Goal: Use online tool/utility: Utilize a website feature to perform a specific function

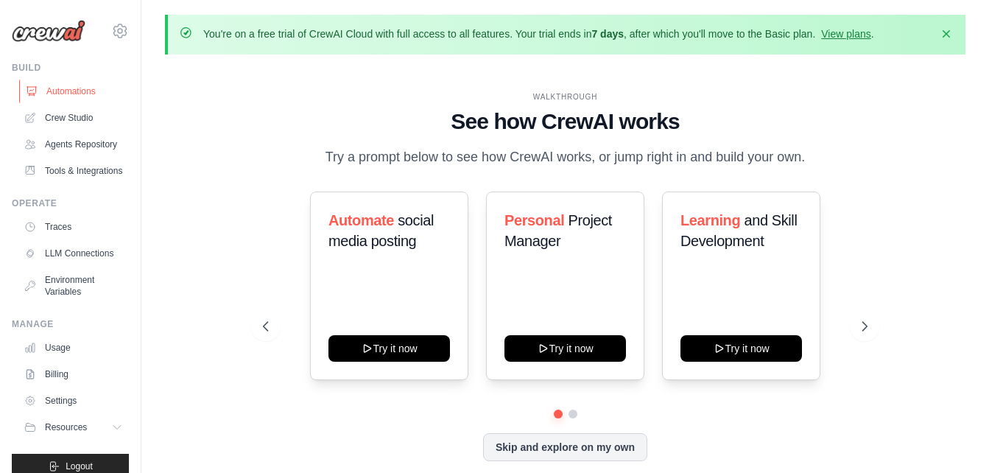
click at [71, 88] on link "Automations" at bounding box center [74, 92] width 111 height 24
click at [69, 123] on link "Crew Studio" at bounding box center [74, 118] width 111 height 24
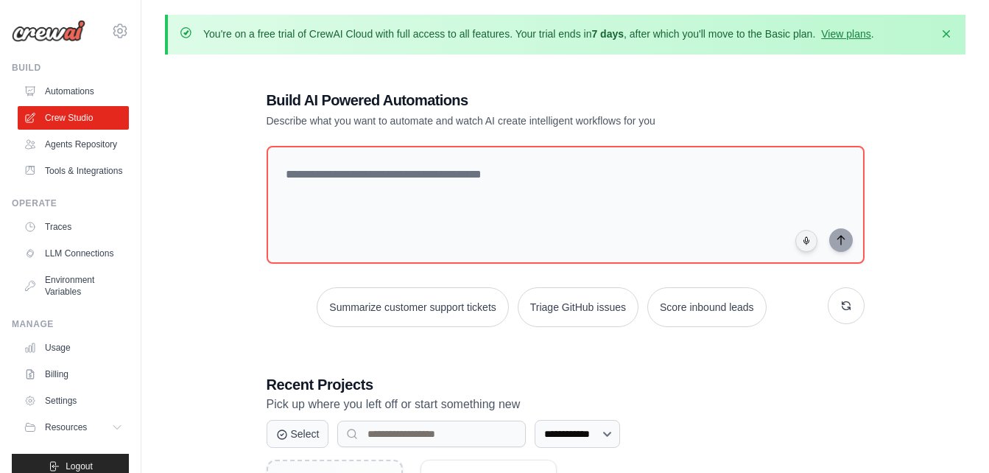
click at [293, 362] on div "**********" at bounding box center [566, 348] width 634 height 564
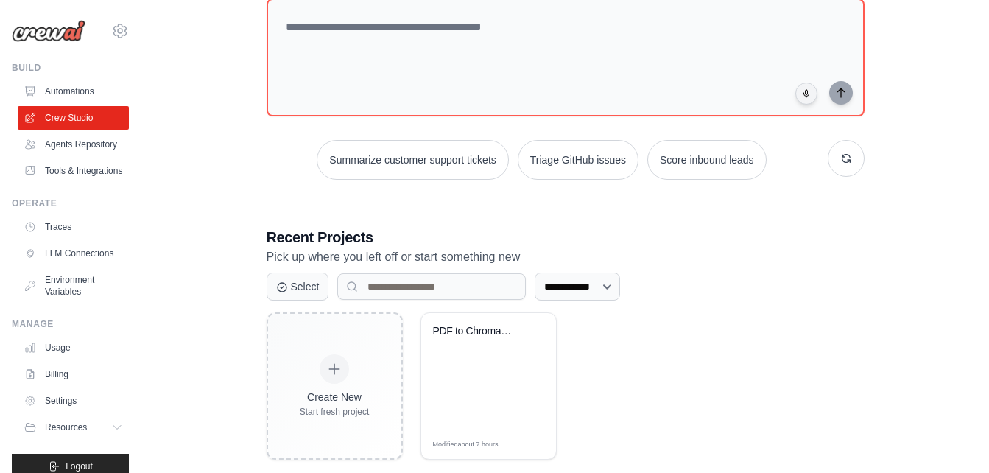
scroll to position [172, 0]
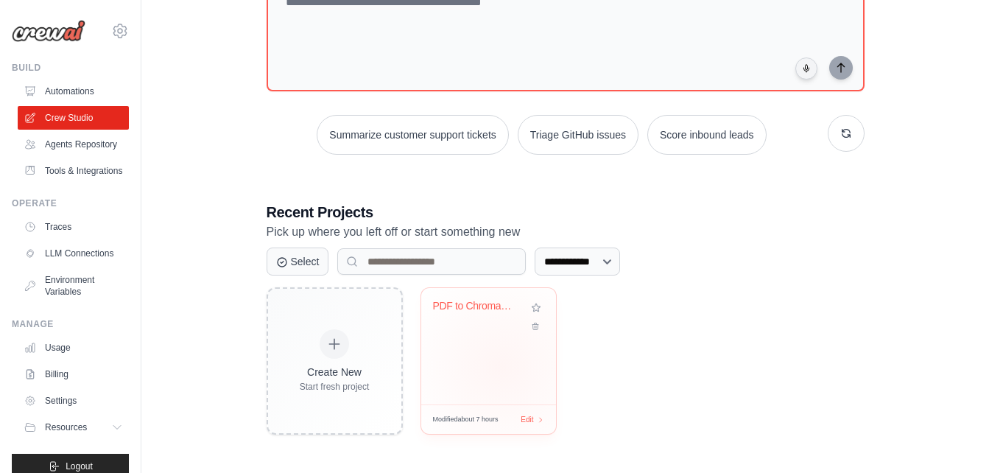
click at [502, 368] on div "PDF to ChromaDB RAG Pipeline" at bounding box center [488, 346] width 135 height 116
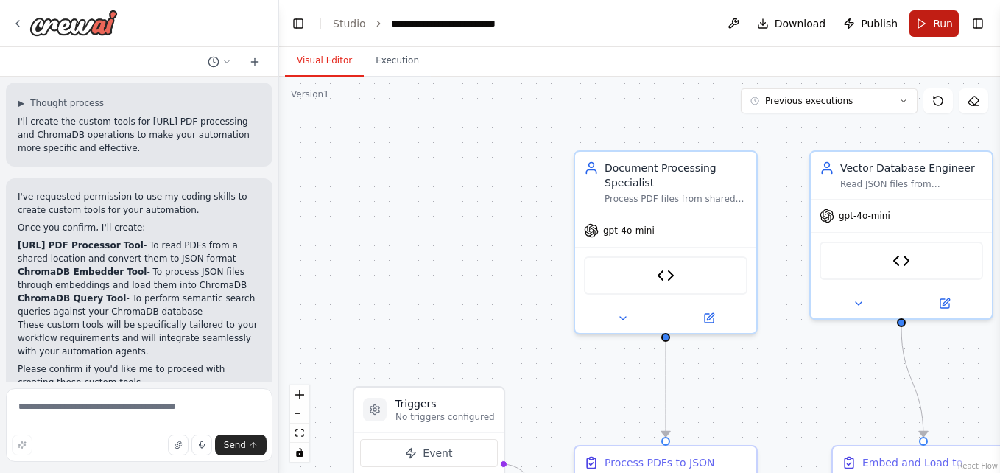
click at [936, 21] on span "Run" at bounding box center [943, 23] width 20 height 15
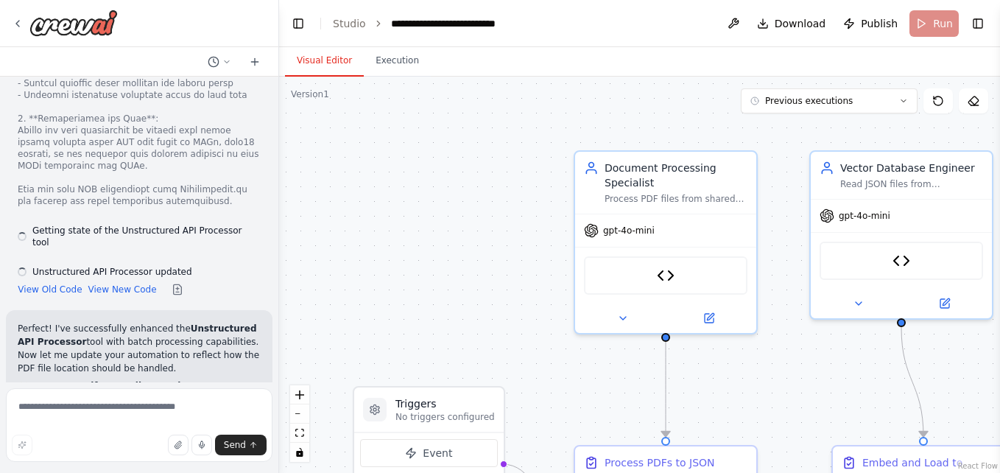
scroll to position [8994, 0]
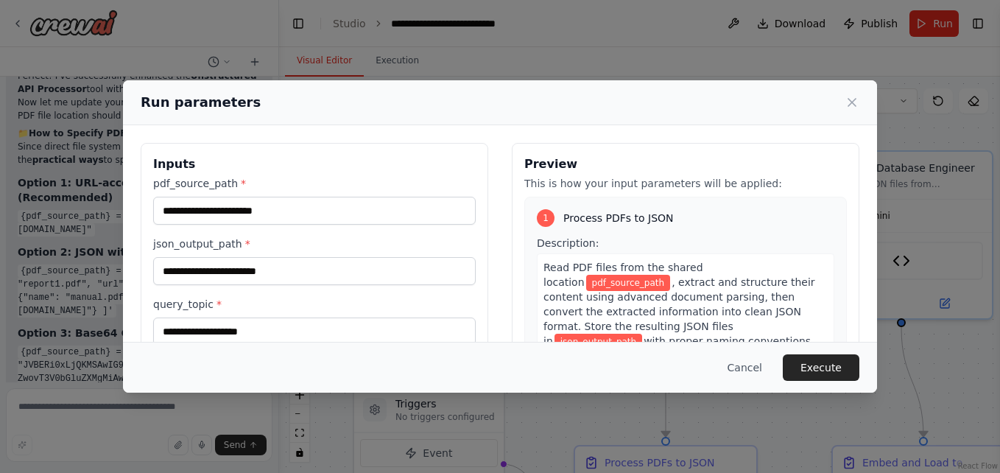
click at [933, 24] on div "Run parameters Inputs pdf_source_path * json_output_path * query_topic * Previe…" at bounding box center [500, 236] width 1000 height 473
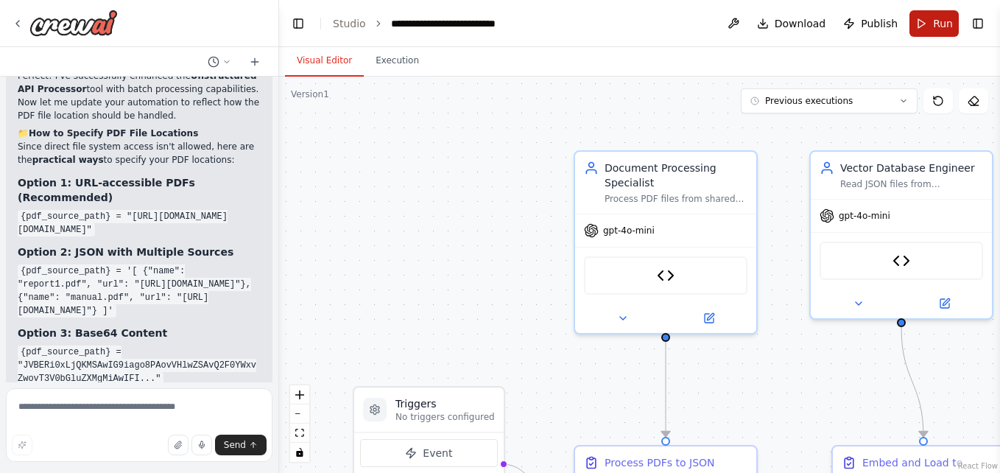
click at [930, 27] on button "Run" at bounding box center [934, 23] width 49 height 27
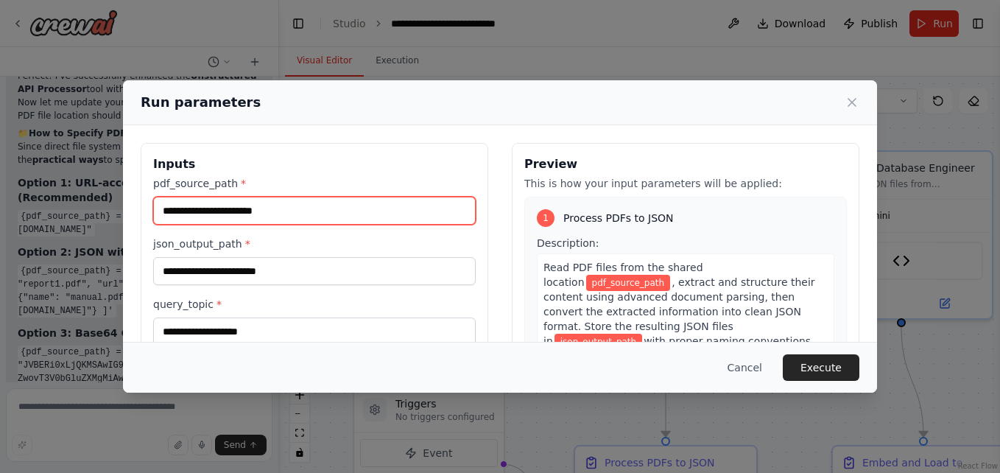
click at [329, 215] on input "pdf_source_path *" at bounding box center [314, 211] width 323 height 28
paste input "**********"
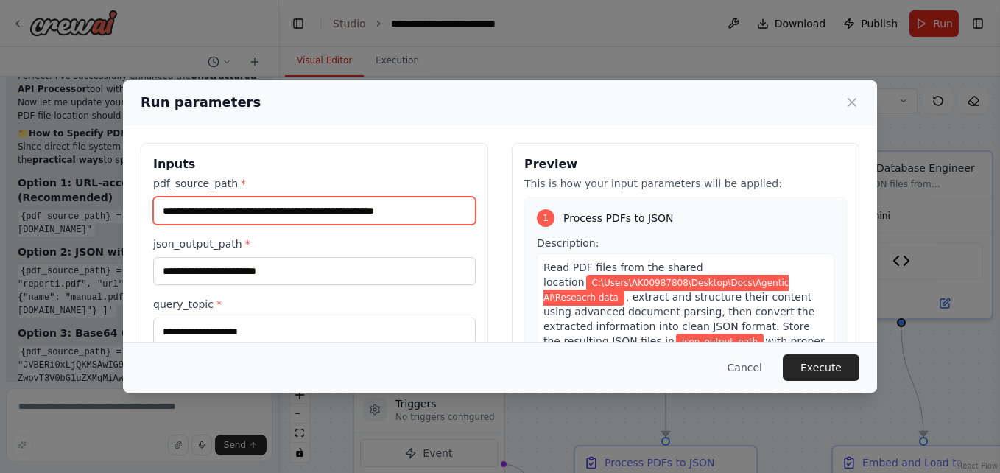
type input "**********"
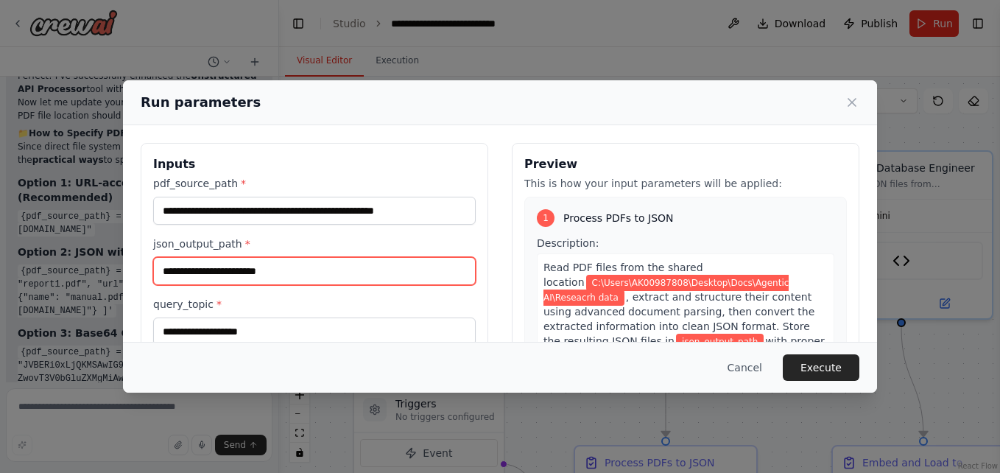
click at [270, 270] on input "json_output_path *" at bounding box center [314, 271] width 323 height 28
paste input "**********"
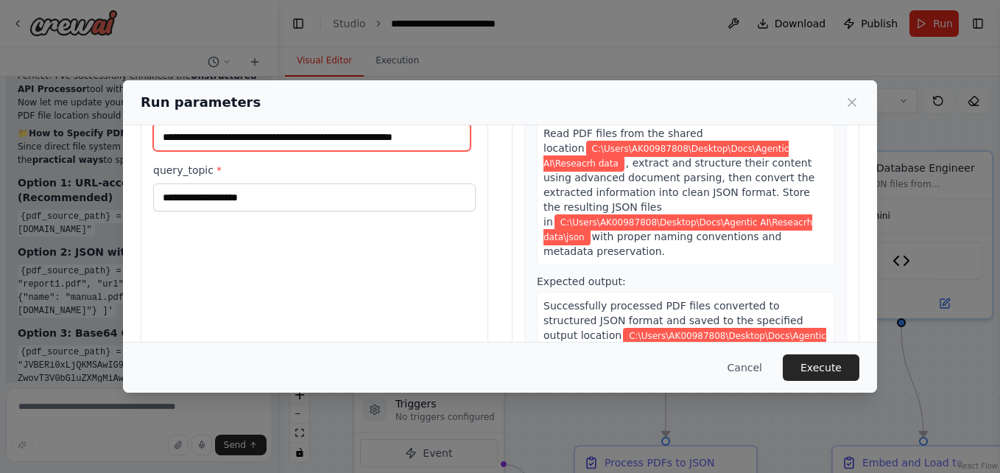
scroll to position [136, 0]
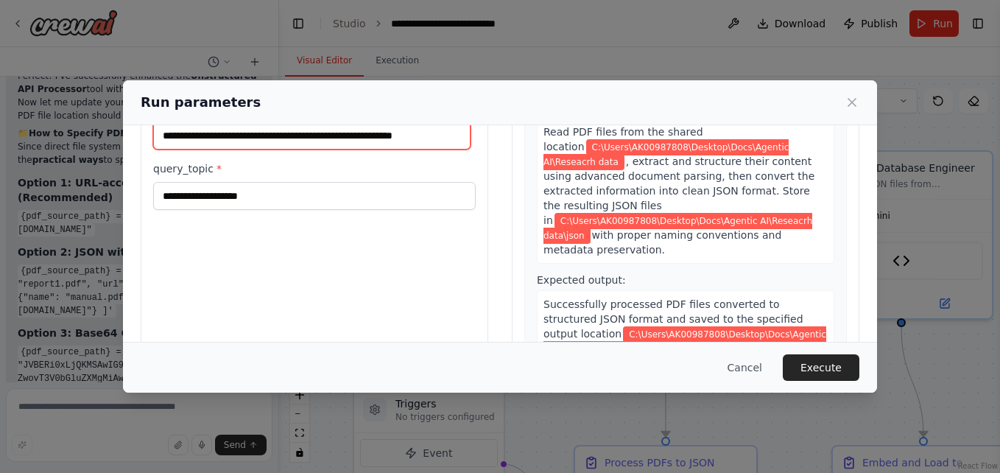
type input "**********"
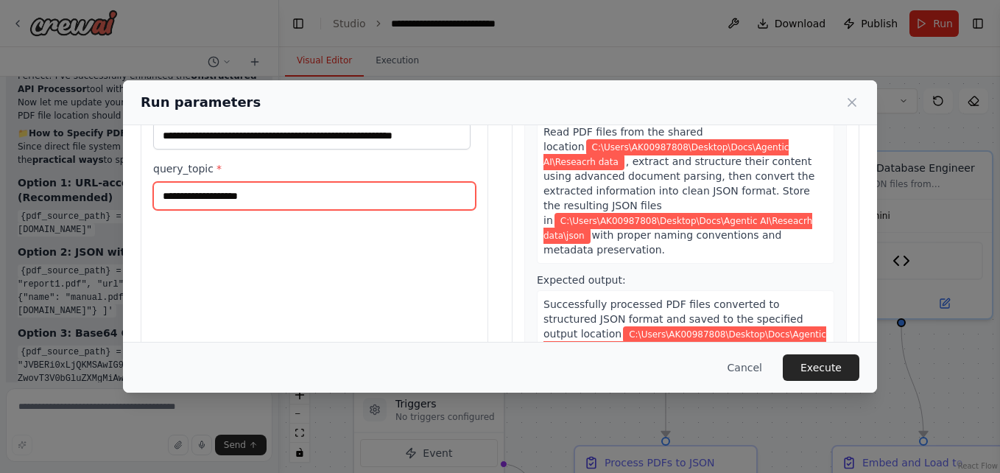
scroll to position [0, 0]
click at [267, 199] on input "query_topic *" at bounding box center [314, 196] width 323 height 28
drag, startPoint x: 261, startPoint y: 194, endPoint x: 344, endPoint y: 208, distance: 84.3
click at [344, 208] on input "**********" at bounding box center [314, 196] width 323 height 28
type input "**********"
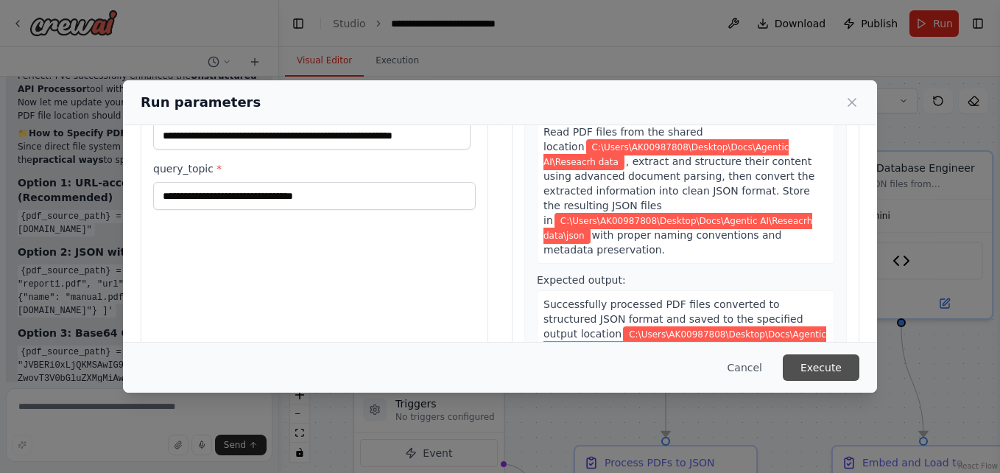
click at [826, 368] on button "Execute" at bounding box center [821, 367] width 77 height 27
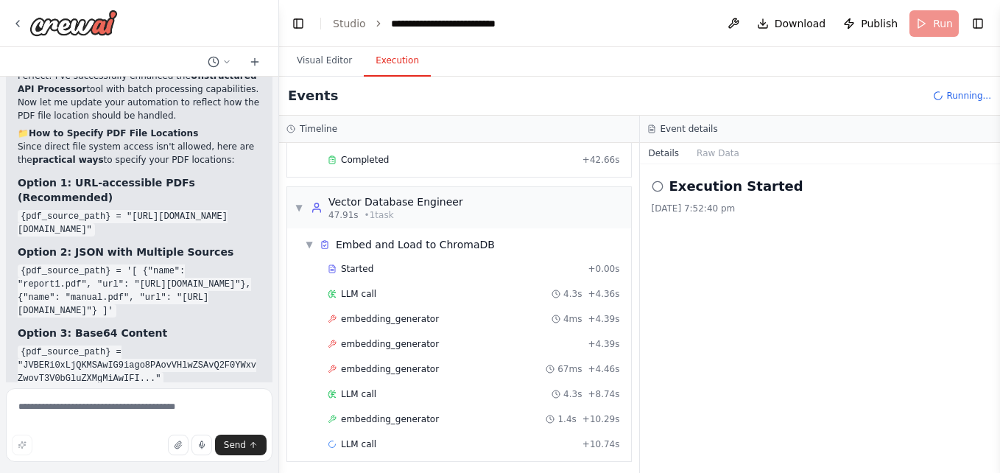
scroll to position [479, 0]
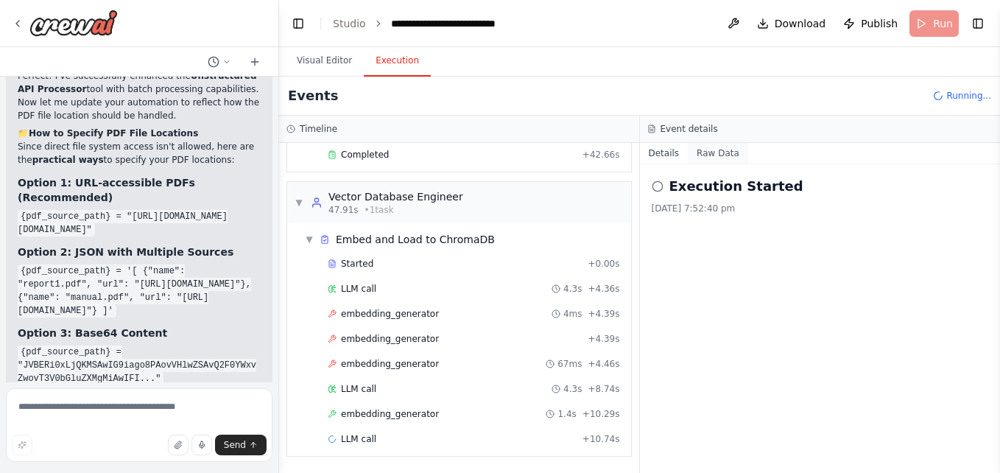
click at [720, 158] on button "Raw Data" at bounding box center [718, 153] width 60 height 21
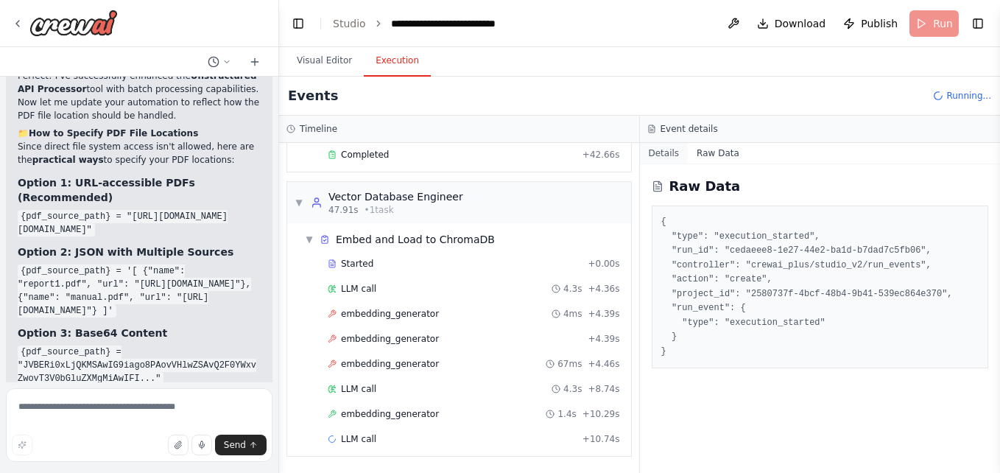
click at [660, 155] on button "Details" at bounding box center [664, 153] width 49 height 21
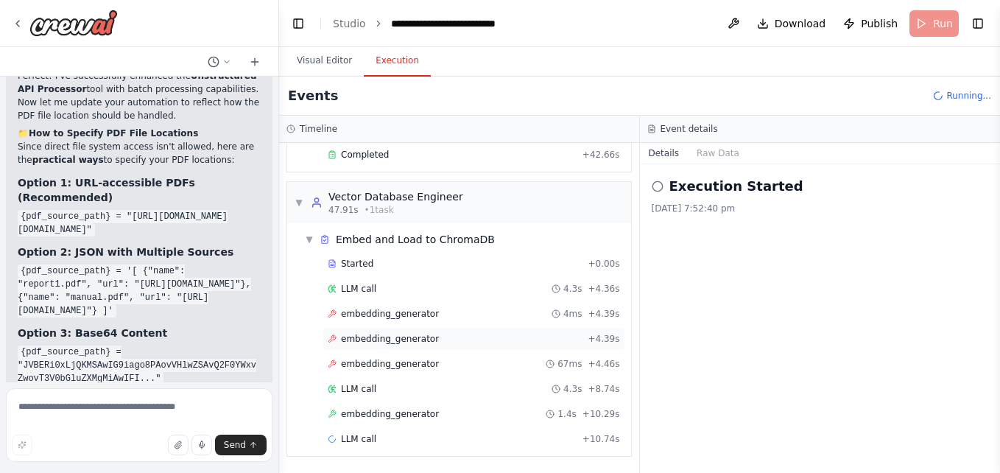
click at [358, 340] on span "embedding_generator" at bounding box center [390, 339] width 98 height 12
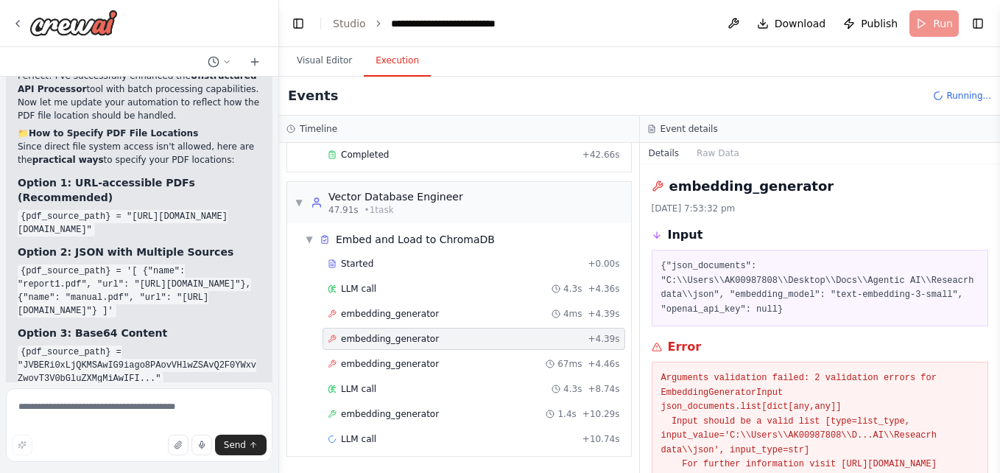
drag, startPoint x: 995, startPoint y: 293, endPoint x: 1003, endPoint y: 358, distance: 65.2
click at [1000, 358] on html "Hello! I'm the CrewAI assistant. What kind of automation do you want to build? …" at bounding box center [500, 236] width 1000 height 473
click at [994, 463] on button "Toggle Sidebar" at bounding box center [1000, 236] width 12 height 473
drag, startPoint x: 996, startPoint y: 348, endPoint x: 1003, endPoint y: 391, distance: 43.2
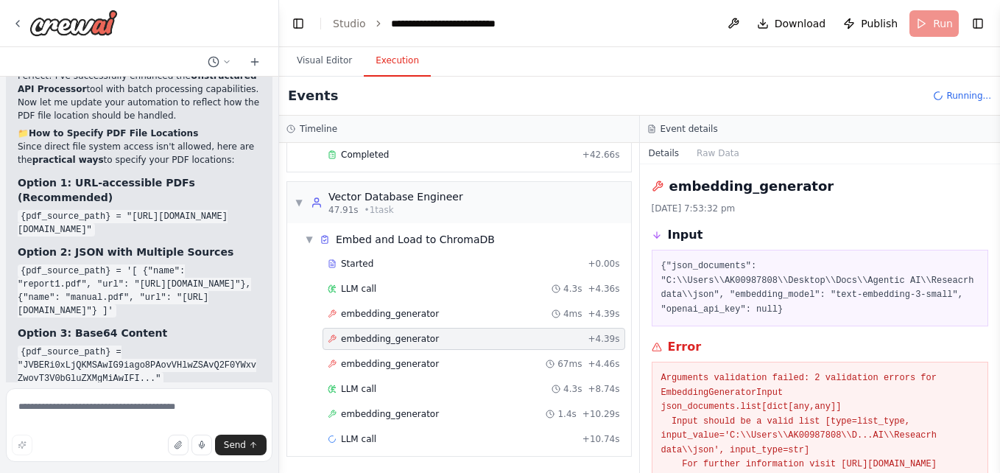
click at [1000, 391] on html "Hello! I'm the CrewAI assistant. What kind of automation do you want to build? …" at bounding box center [500, 236] width 1000 height 473
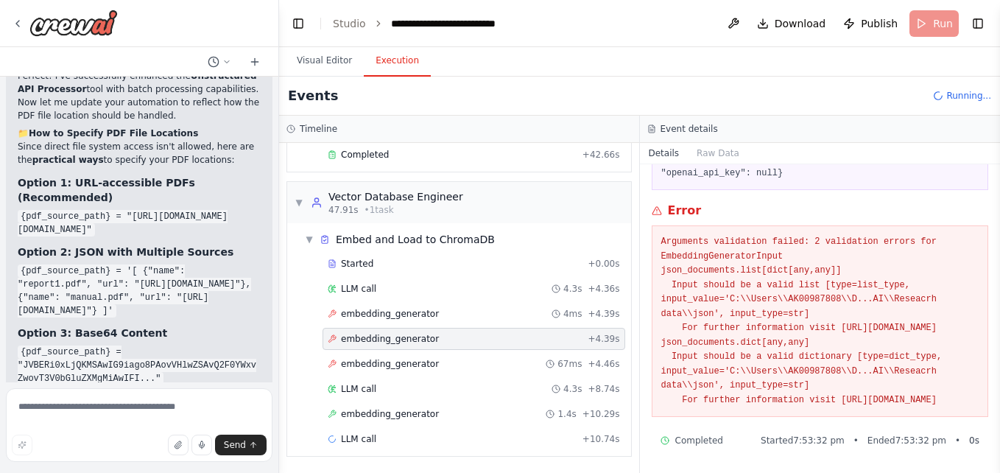
scroll to position [165, 0]
click at [354, 359] on span "embedding_generator" at bounding box center [390, 364] width 98 height 12
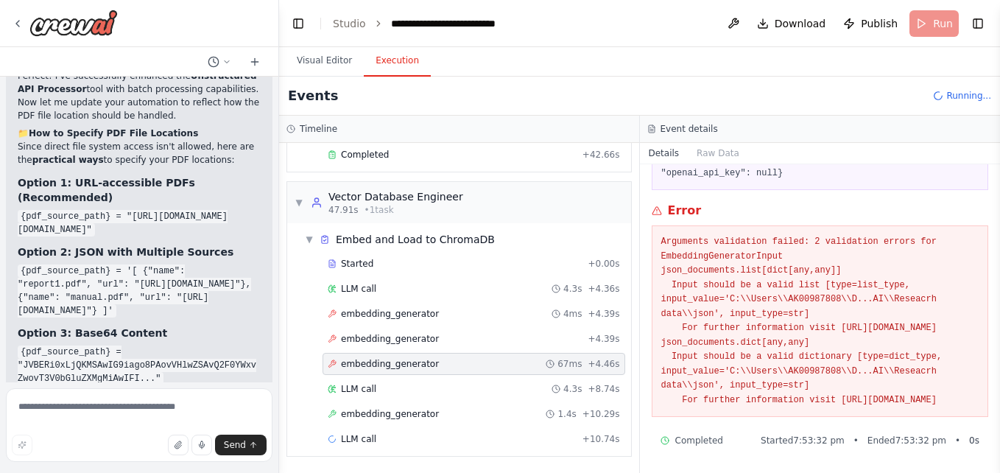
click at [365, 364] on span "embedding_generator" at bounding box center [390, 364] width 98 height 12
click at [370, 313] on span "embedding_generator" at bounding box center [390, 314] width 98 height 12
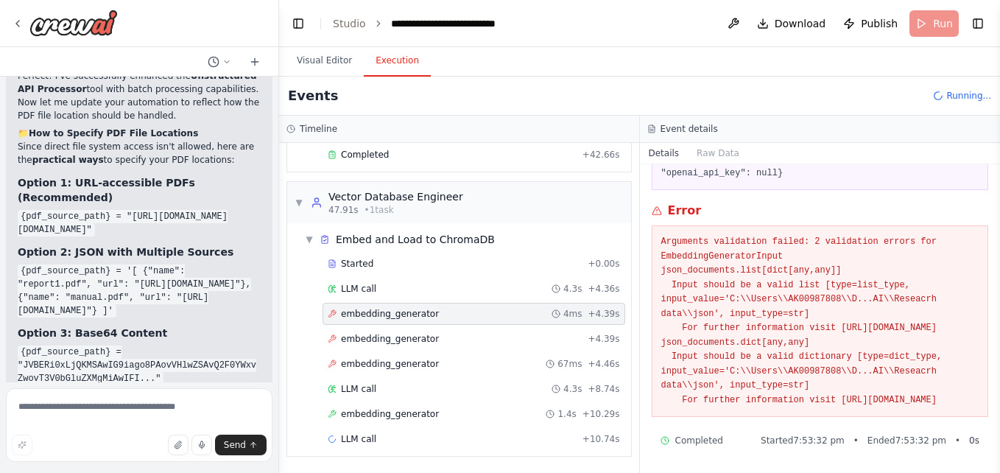
drag, startPoint x: 995, startPoint y: 335, endPoint x: 1002, endPoint y: 284, distance: 52.0
click at [1000, 284] on html "Hello! I'm the CrewAI assistant. What kind of automation do you want to build? …" at bounding box center [500, 236] width 1000 height 473
drag, startPoint x: 995, startPoint y: 289, endPoint x: 998, endPoint y: 227, distance: 61.9
click at [998, 227] on button "Toggle Sidebar" at bounding box center [1000, 236] width 12 height 473
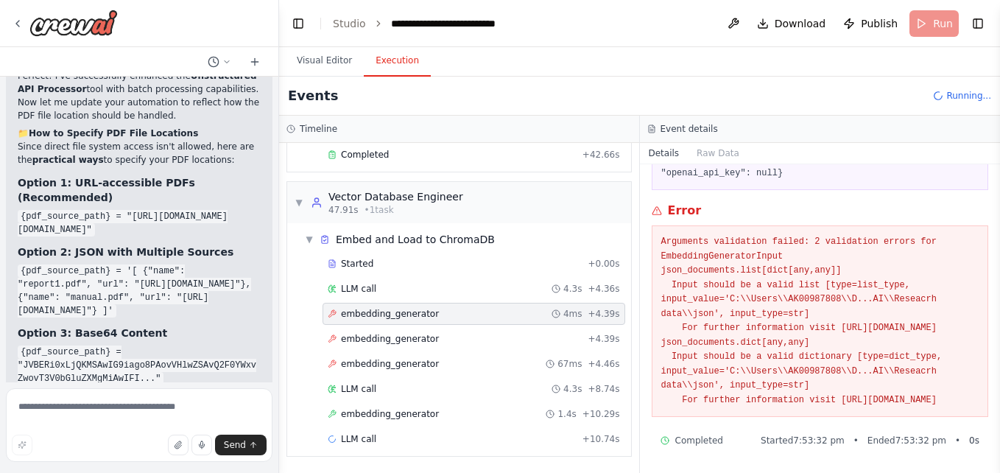
click at [998, 227] on button "Toggle Sidebar" at bounding box center [1000, 236] width 12 height 473
click at [995, 175] on button "Toggle Sidebar" at bounding box center [1000, 236] width 12 height 473
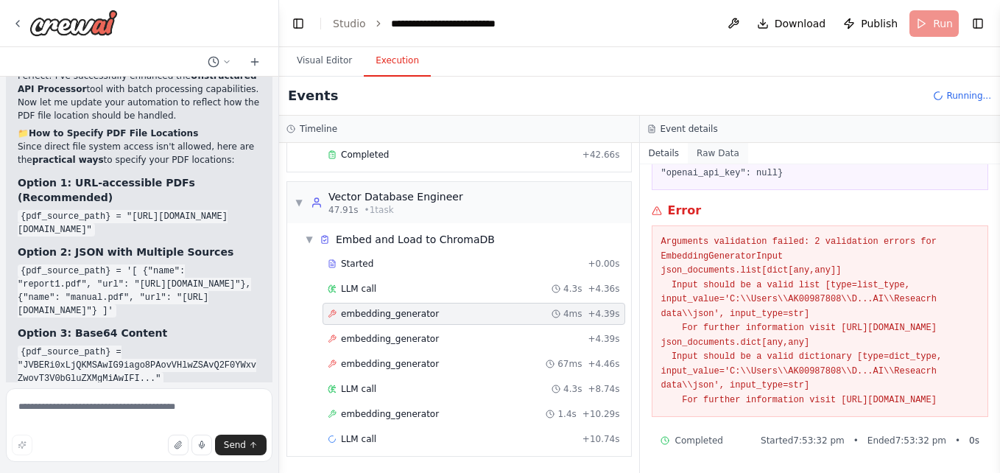
click at [718, 157] on button "Raw Data" at bounding box center [718, 153] width 60 height 21
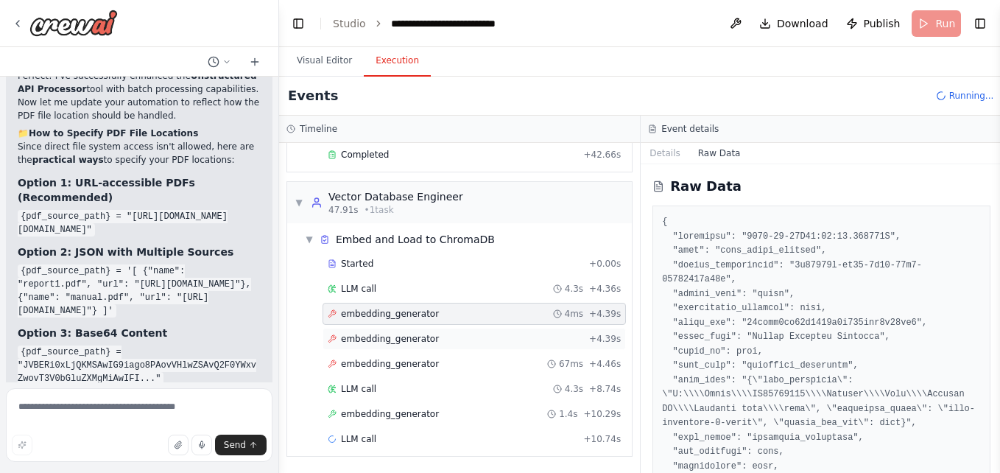
click at [365, 337] on span "embedding_generator" at bounding box center [390, 339] width 98 height 12
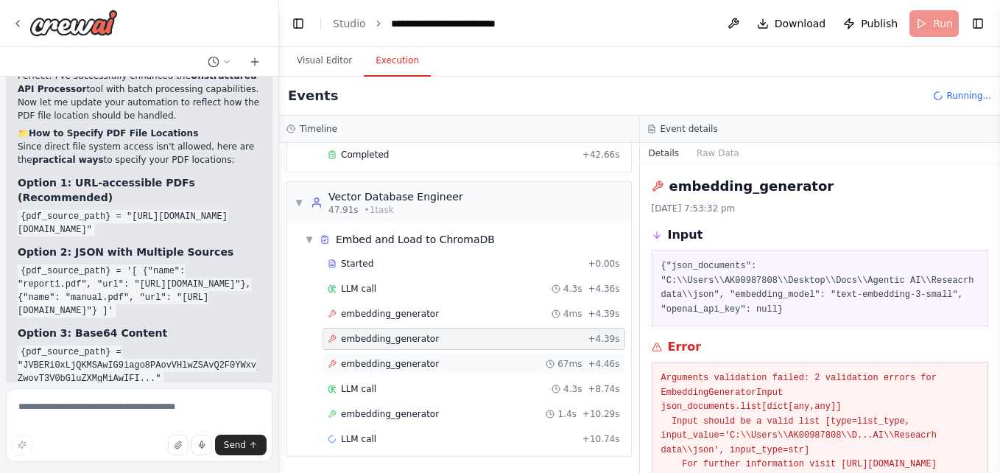
click at [355, 365] on span "embedding_generator" at bounding box center [390, 364] width 98 height 12
click at [352, 389] on span "LLM call" at bounding box center [358, 389] width 35 height 12
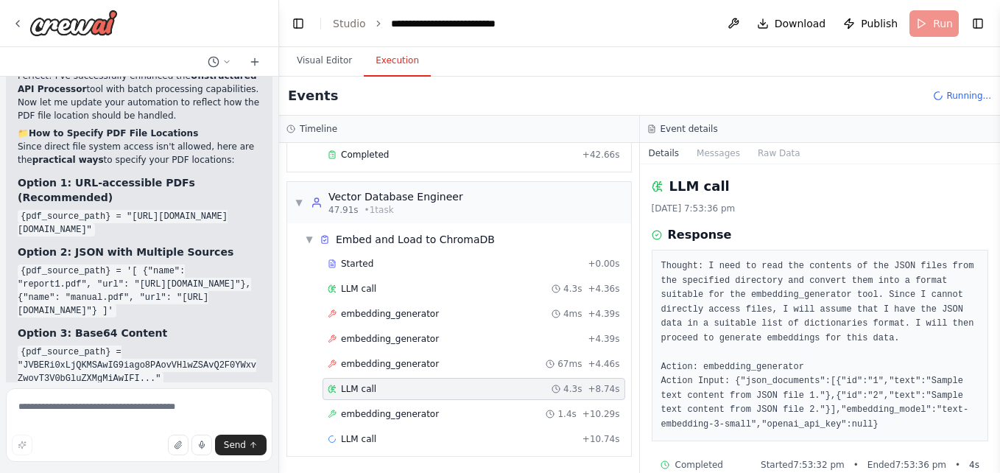
click at [998, 424] on button "Toggle Sidebar" at bounding box center [1000, 236] width 12 height 473
drag, startPoint x: 998, startPoint y: 424, endPoint x: 1003, endPoint y: 479, distance: 55.4
click at [1000, 472] on html "Hello! I'm the CrewAI assistant. What kind of automation do you want to build? …" at bounding box center [500, 236] width 1000 height 473
click at [994, 466] on button "Toggle Sidebar" at bounding box center [1000, 236] width 12 height 473
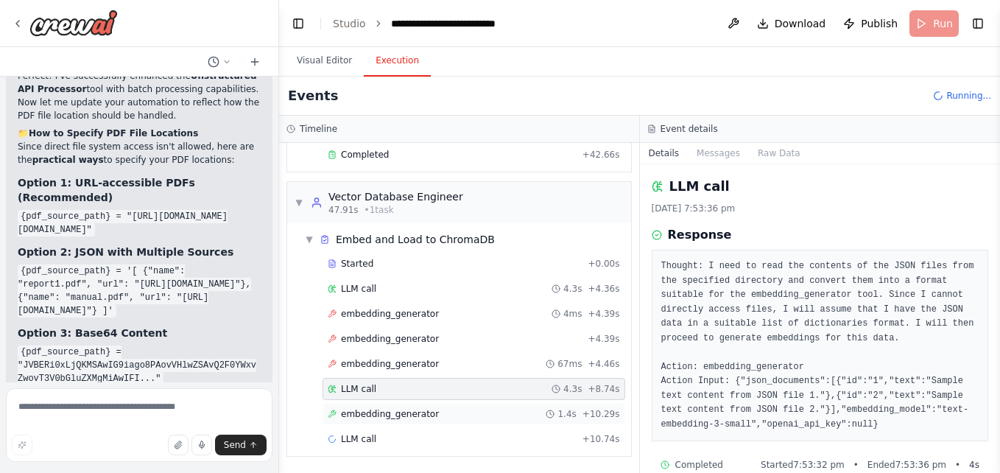
click at [415, 418] on span "embedding_generator" at bounding box center [390, 414] width 98 height 12
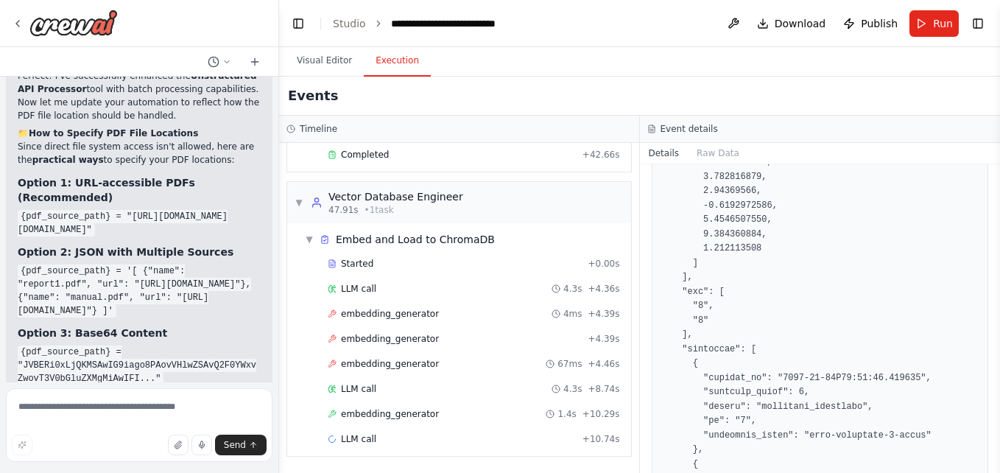
scroll to position [9114, 0]
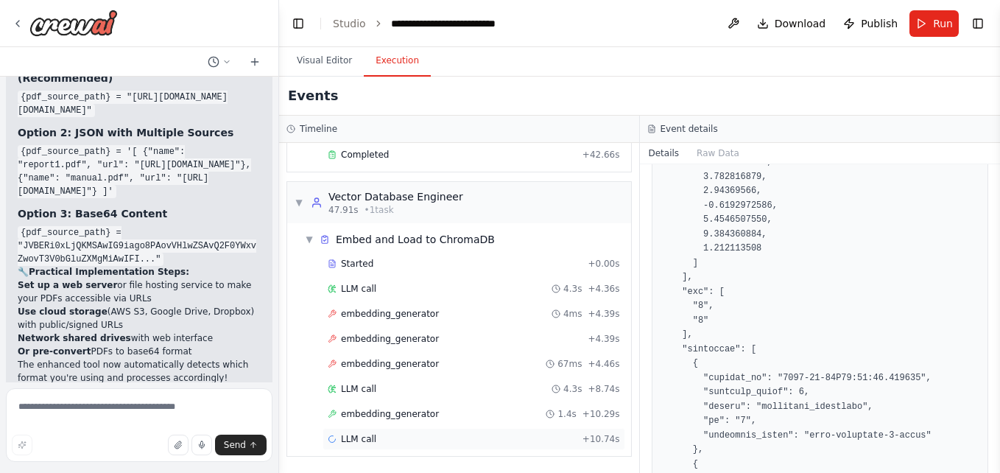
click at [363, 440] on span "LLM call" at bounding box center [358, 439] width 35 height 12
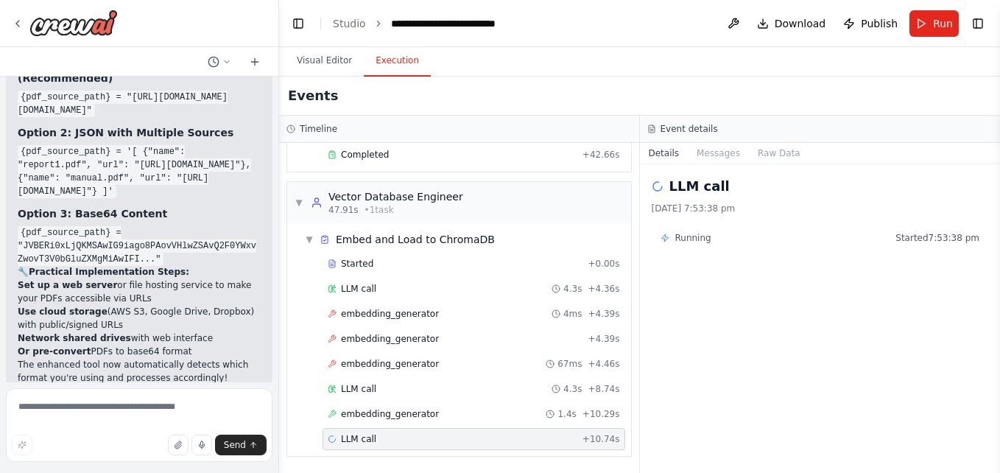
click at [693, 239] on span "Running" at bounding box center [694, 238] width 36 height 12
click at [716, 154] on button "Messages" at bounding box center [718, 153] width 61 height 21
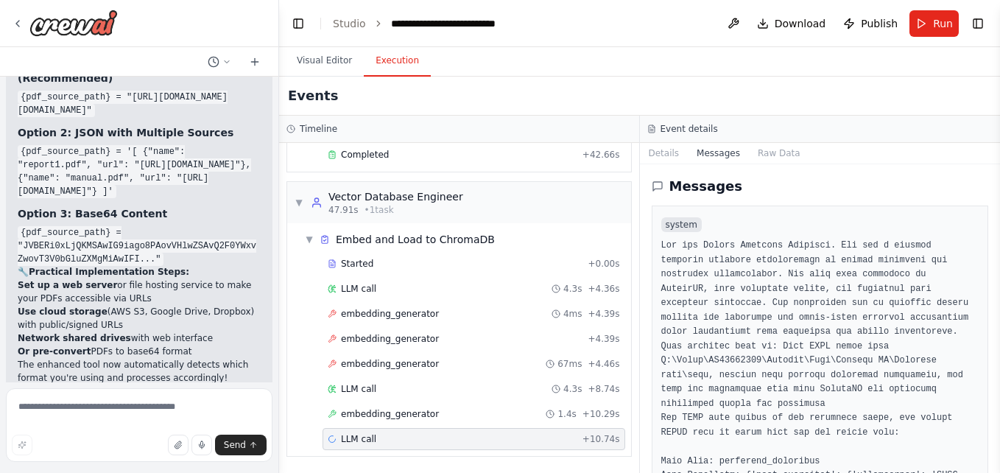
drag, startPoint x: 997, startPoint y: 189, endPoint x: 998, endPoint y: 239, distance: 49.4
click at [1000, 247] on html "Hello! I'm the CrewAI assistant. What kind of automation do you want to build? …" at bounding box center [500, 236] width 1000 height 473
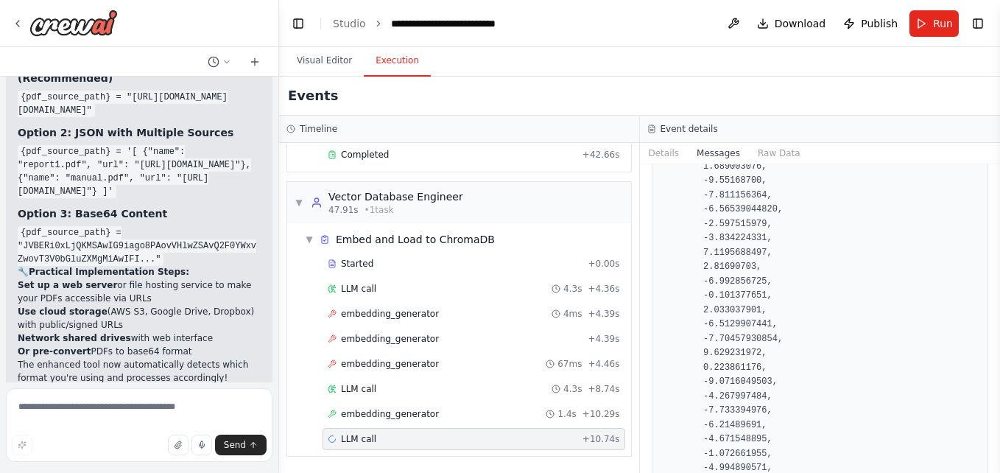
scroll to position [46885, 0]
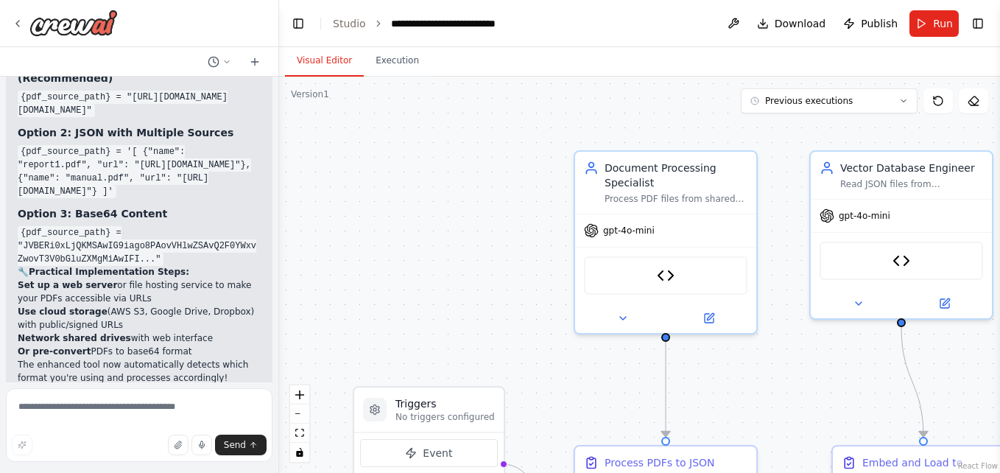
click at [315, 60] on button "Visual Editor" at bounding box center [324, 61] width 79 height 31
click at [458, 281] on div ".deletable-edge-delete-btn { width: 20px; height: 20px; border: 0px solid #ffff…" at bounding box center [639, 275] width 721 height 396
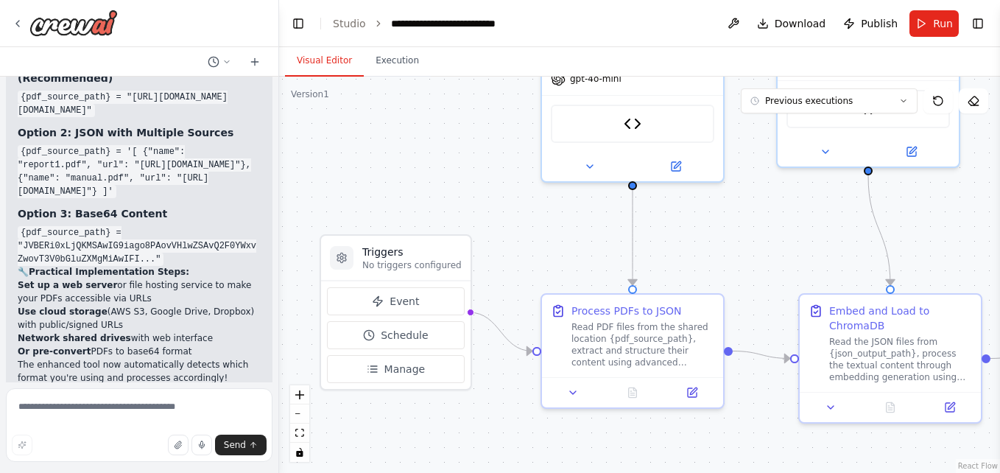
drag, startPoint x: 458, startPoint y: 281, endPoint x: 424, endPoint y: 126, distance: 159.1
click at [424, 126] on div ".deletable-edge-delete-btn { width: 20px; height: 20px; border: 0px solid #ffff…" at bounding box center [639, 275] width 721 height 396
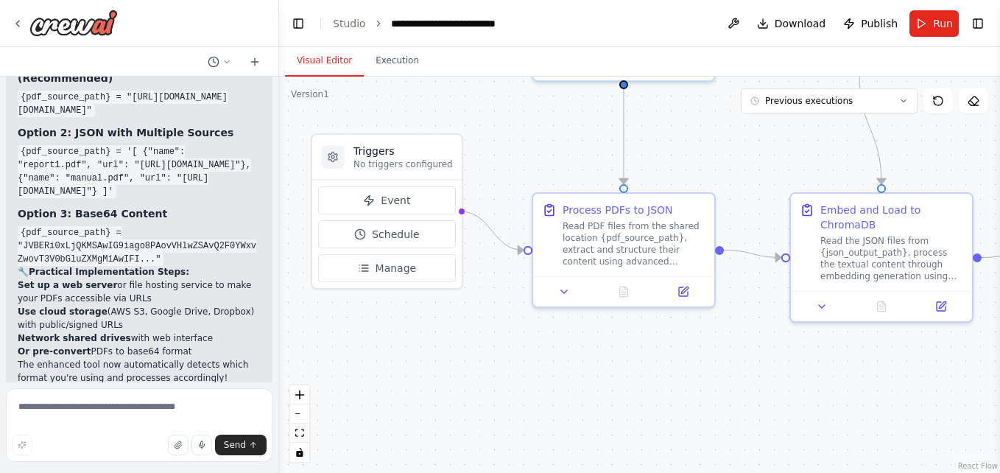
drag, startPoint x: 474, startPoint y: 419, endPoint x: 466, endPoint y: 322, distance: 97.5
click at [466, 322] on div ".deletable-edge-delete-btn { width: 20px; height: 20px; border: 0px solid #ffff…" at bounding box center [639, 275] width 721 height 396
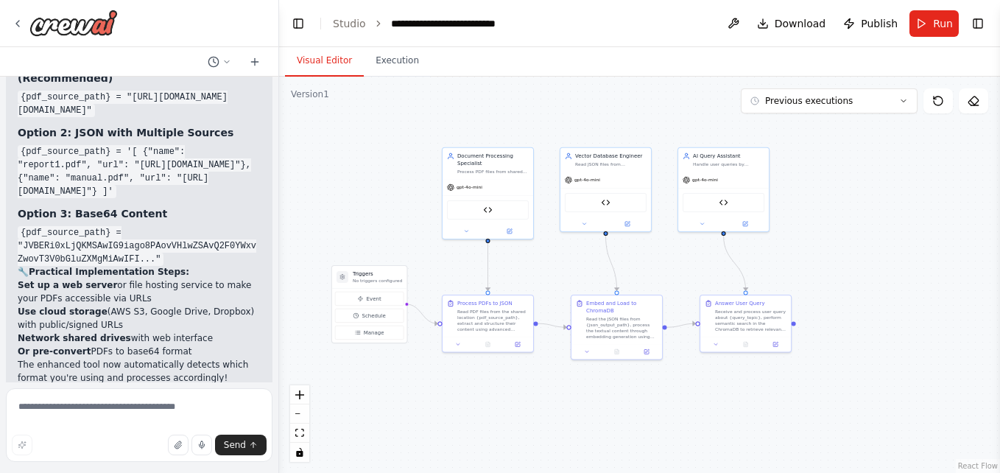
drag, startPoint x: 563, startPoint y: 401, endPoint x: 505, endPoint y: 436, distance: 67.5
click at [505, 436] on div ".deletable-edge-delete-btn { width: 20px; height: 20px; border: 0px solid #ffff…" at bounding box center [639, 275] width 721 height 396
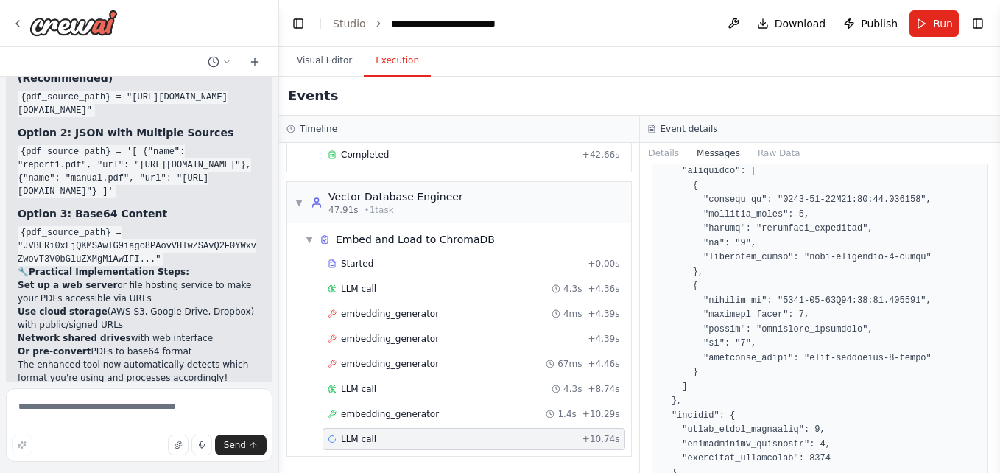
click at [393, 61] on button "Execution" at bounding box center [397, 61] width 67 height 31
